Goal: Transaction & Acquisition: Download file/media

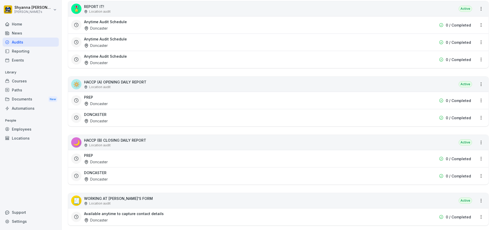
scroll to position [181, 0]
click at [136, 177] on div "DONCASTER Doncaster" at bounding box center [245, 176] width 323 height 12
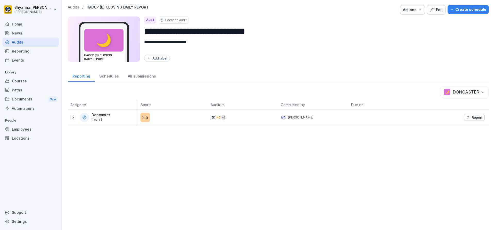
click at [73, 117] on icon at bounding box center [72, 117] width 1 height 3
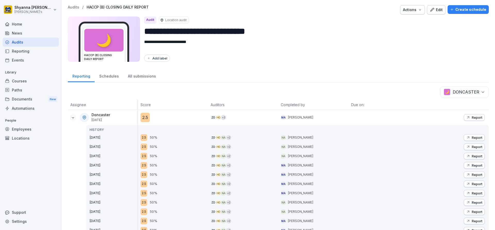
click at [472, 155] on p "Report" at bounding box center [477, 156] width 11 height 4
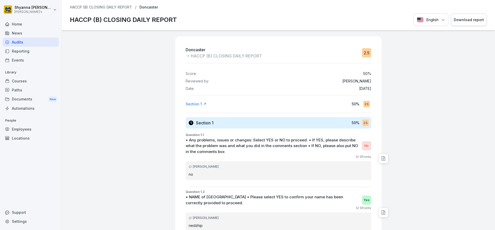
click at [459, 16] on button "Download report" at bounding box center [469, 20] width 36 height 13
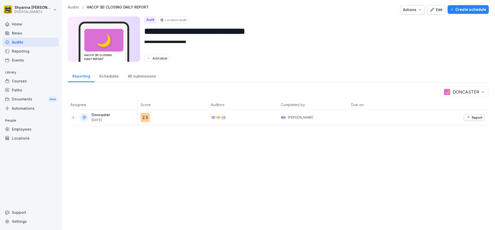
click at [74, 116] on icon at bounding box center [73, 118] width 4 height 4
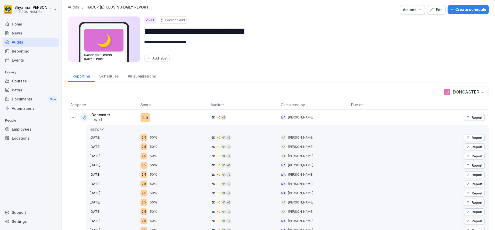
click at [477, 147] on p "Report" at bounding box center [477, 147] width 11 height 4
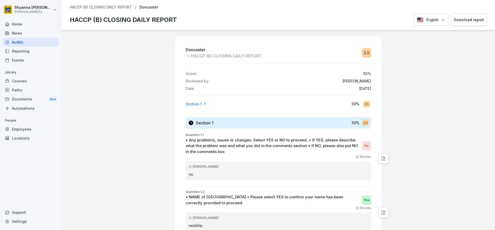
drag, startPoint x: 458, startPoint y: 27, endPoint x: 458, endPoint y: 24, distance: 2.8
click at [458, 27] on div "HACCP (B) CLOSING DAILY REPORT / Doncaster HACCP (B) CLOSING DAILY REPORT Engli…" at bounding box center [279, 15] width 434 height 30
click at [460, 22] on div "Download report" at bounding box center [469, 20] width 30 height 6
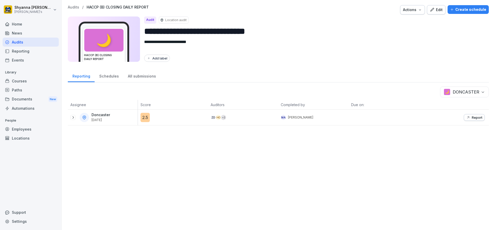
click at [73, 118] on icon at bounding box center [73, 118] width 4 height 4
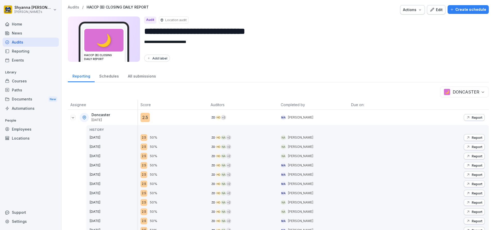
click at [464, 135] on button "Report" at bounding box center [474, 137] width 21 height 7
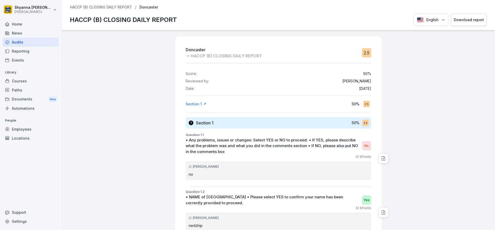
click at [455, 19] on div "Download report" at bounding box center [469, 20] width 30 height 6
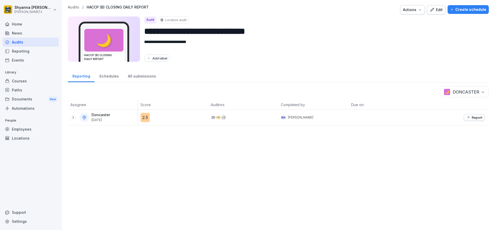
click at [466, 117] on icon "button" at bounding box center [468, 118] width 4 height 4
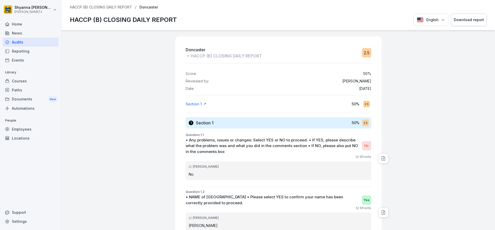
click at [457, 14] on button "Download report" at bounding box center [469, 20] width 36 height 13
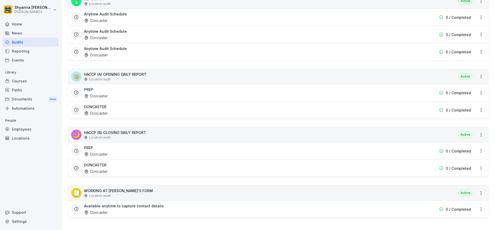
scroll to position [192, 0]
click at [120, 145] on div "PREP Doncaster" at bounding box center [245, 151] width 323 height 12
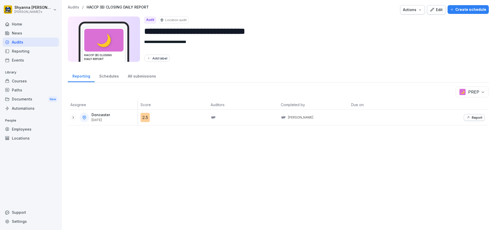
click at [74, 117] on icon at bounding box center [73, 118] width 4 height 4
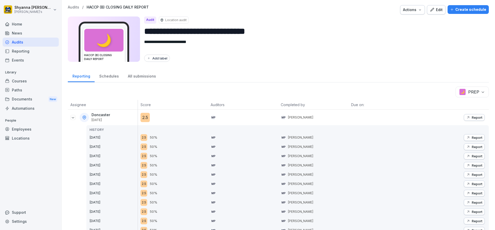
click at [473, 148] on p "Report" at bounding box center [477, 147] width 11 height 4
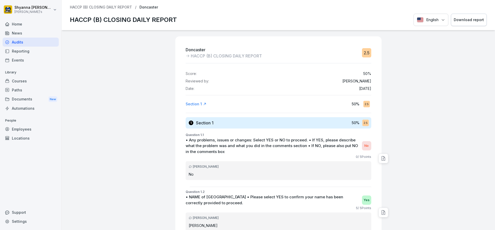
click at [460, 15] on button "Download report" at bounding box center [469, 20] width 36 height 13
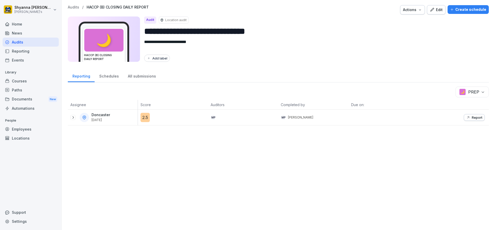
click at [73, 118] on icon at bounding box center [73, 118] width 4 height 4
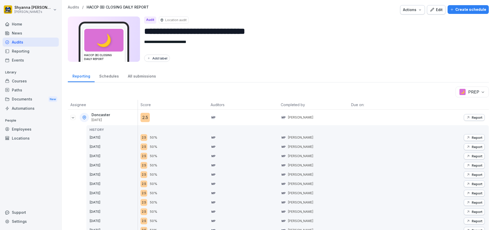
click at [469, 135] on button "Report" at bounding box center [474, 137] width 21 height 7
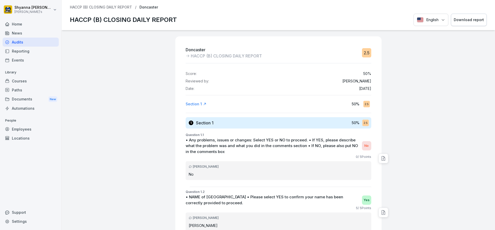
click at [476, 15] on button "Download report" at bounding box center [469, 20] width 36 height 13
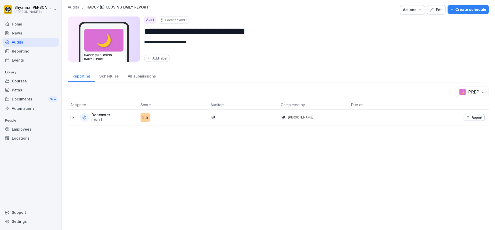
click at [464, 113] on div "Report" at bounding box center [454, 117] width 70 height 15
click at [469, 120] on button "Report" at bounding box center [474, 117] width 21 height 7
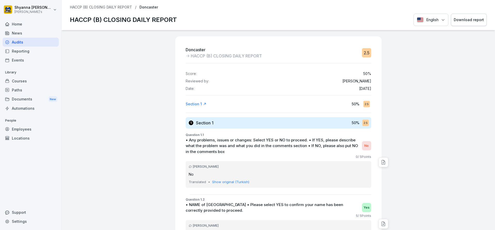
click at [461, 17] on div "Download report" at bounding box center [469, 20] width 30 height 6
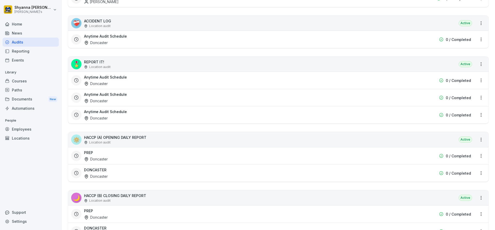
scroll to position [129, 0]
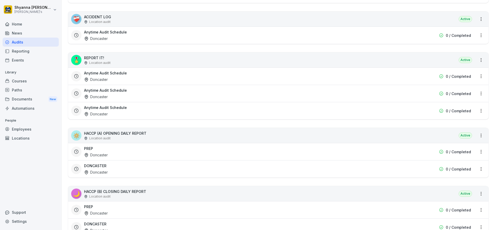
click at [139, 178] on div "🔅 HACCP (A) OPENING DAILY REPORT Location audit Active PREP Doncaster 0 / Compl…" at bounding box center [278, 153] width 421 height 50
click at [138, 170] on div "DONCASTER Doncaster" at bounding box center [245, 169] width 323 height 12
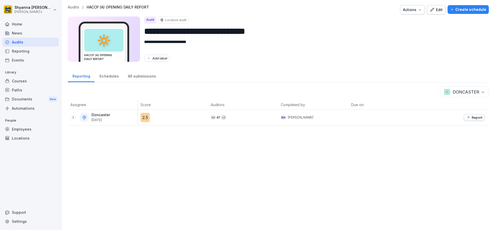
click at [75, 118] on div at bounding box center [72, 117] width 5 height 5
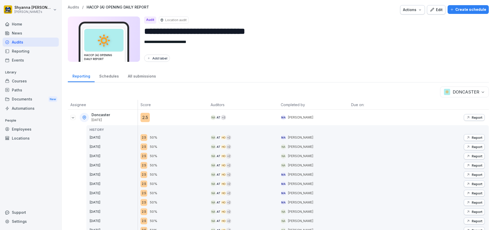
click at [466, 166] on icon "button" at bounding box center [468, 166] width 4 height 4
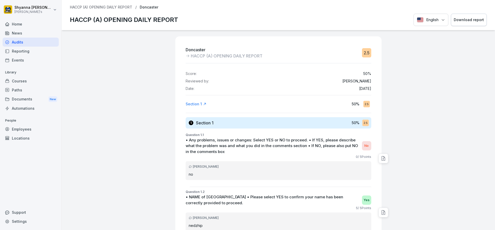
click at [472, 12] on div "HACCP (A) OPENING DAILY REPORT / Doncaster HACCP (A) OPENING DAILY REPORT Engli…" at bounding box center [279, 15] width 434 height 30
click at [472, 18] on div "Download report" at bounding box center [469, 20] width 30 height 6
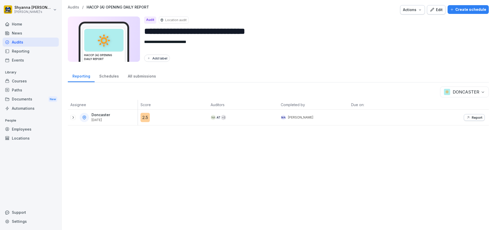
click at [73, 119] on icon at bounding box center [73, 118] width 4 height 4
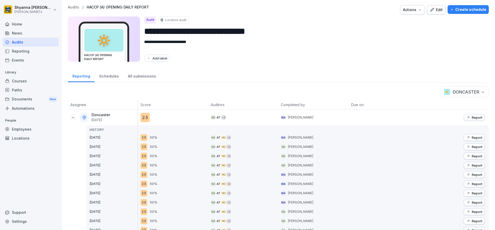
click at [472, 155] on p "Report" at bounding box center [477, 156] width 11 height 4
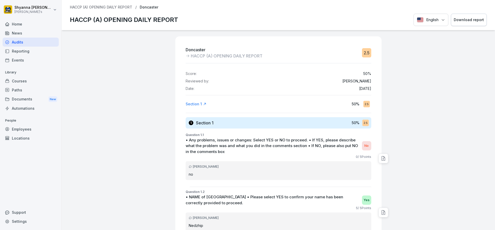
click at [454, 22] on div "Download report" at bounding box center [469, 20] width 30 height 6
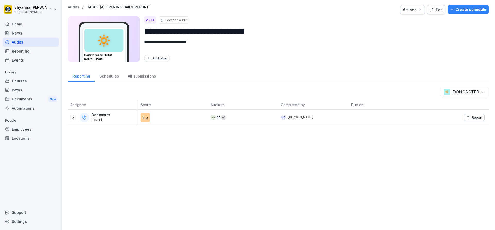
click at [71, 120] on div "Doncaster [DATE]" at bounding box center [103, 117] width 67 height 9
click at [71, 116] on icon at bounding box center [73, 118] width 4 height 4
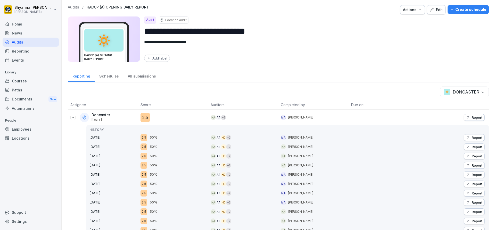
drag, startPoint x: 474, startPoint y: 146, endPoint x: 473, endPoint y: 142, distance: 3.7
click at [474, 146] on p "Report" at bounding box center [477, 147] width 11 height 4
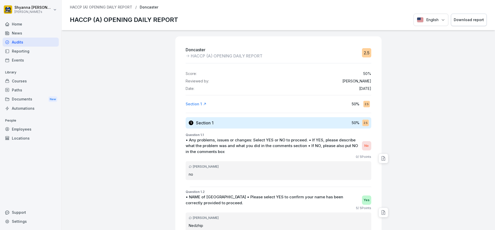
click at [456, 20] on div "Download report" at bounding box center [469, 20] width 30 height 6
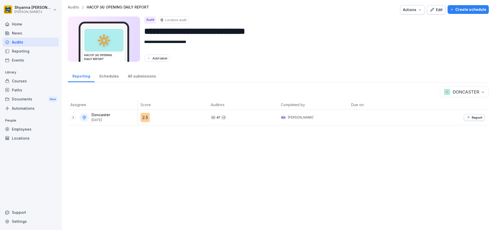
click at [72, 116] on icon at bounding box center [73, 118] width 4 height 4
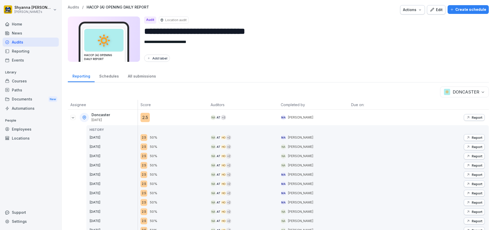
click at [468, 136] on div "Report" at bounding box center [474, 138] width 16 height 4
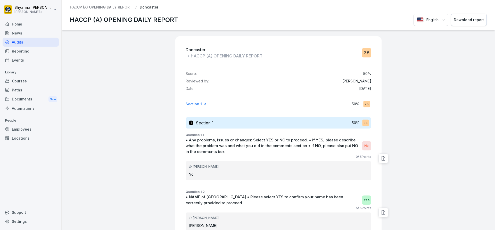
click at [462, 12] on div "HACCP (A) OPENING DAILY REPORT / Doncaster HACCP (A) OPENING DAILY REPORT Engli…" at bounding box center [279, 15] width 434 height 30
click at [466, 24] on button "Download report" at bounding box center [469, 20] width 36 height 13
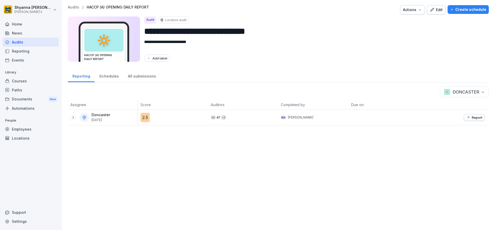
click at [466, 115] on button "Report" at bounding box center [474, 117] width 21 height 7
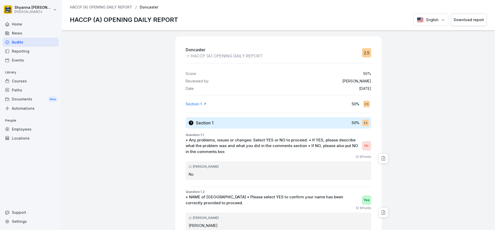
click at [466, 19] on div "Download report" at bounding box center [469, 20] width 30 height 6
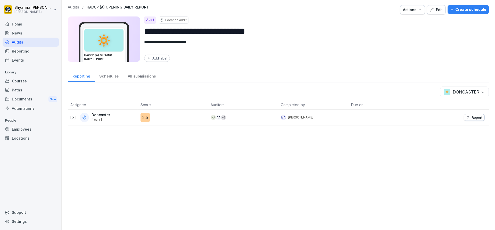
click at [469, 88] on body "**********" at bounding box center [247, 115] width 495 height 230
click at [74, 118] on icon at bounding box center [73, 118] width 4 height 4
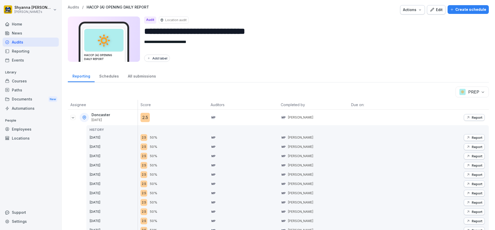
click at [472, 155] on p "Report" at bounding box center [477, 156] width 11 height 4
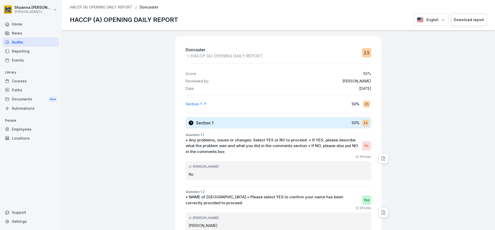
click at [467, 17] on div "Download report" at bounding box center [469, 20] width 30 height 6
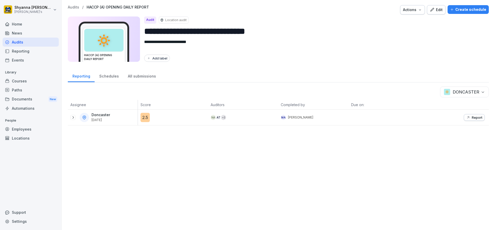
click at [71, 116] on icon at bounding box center [73, 118] width 4 height 4
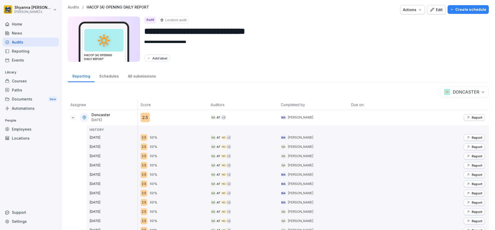
click at [465, 93] on body "**********" at bounding box center [247, 115] width 495 height 230
drag, startPoint x: 467, startPoint y: 103, endPoint x: 70, endPoint y: 147, distance: 399.8
click at [466, 147] on icon "button" at bounding box center [468, 147] width 4 height 4
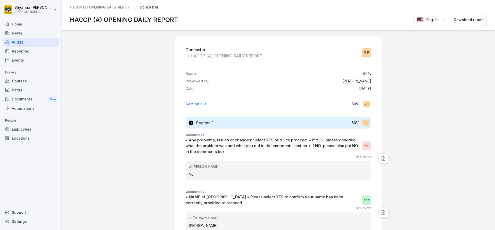
click at [469, 17] on button "Download report" at bounding box center [469, 20] width 36 height 13
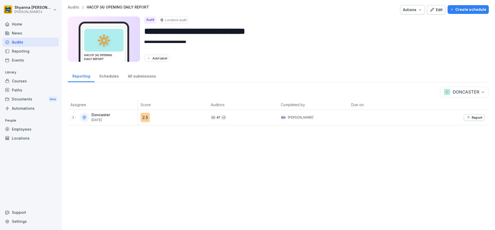
click at [72, 118] on icon at bounding box center [73, 118] width 4 height 4
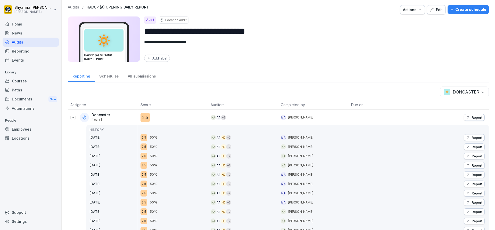
click at [477, 91] on body "**********" at bounding box center [247, 115] width 495 height 230
click at [477, 139] on p "Report" at bounding box center [477, 138] width 11 height 4
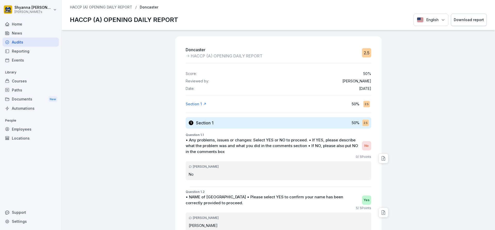
click at [468, 19] on div "Download report" at bounding box center [469, 20] width 30 height 6
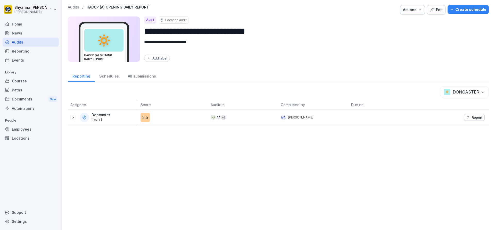
click at [477, 119] on p "Report" at bounding box center [477, 118] width 11 height 4
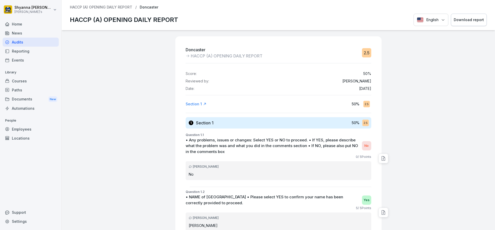
click at [469, 18] on div "Download report" at bounding box center [469, 20] width 30 height 6
